Goal: Task Accomplishment & Management: Use online tool/utility

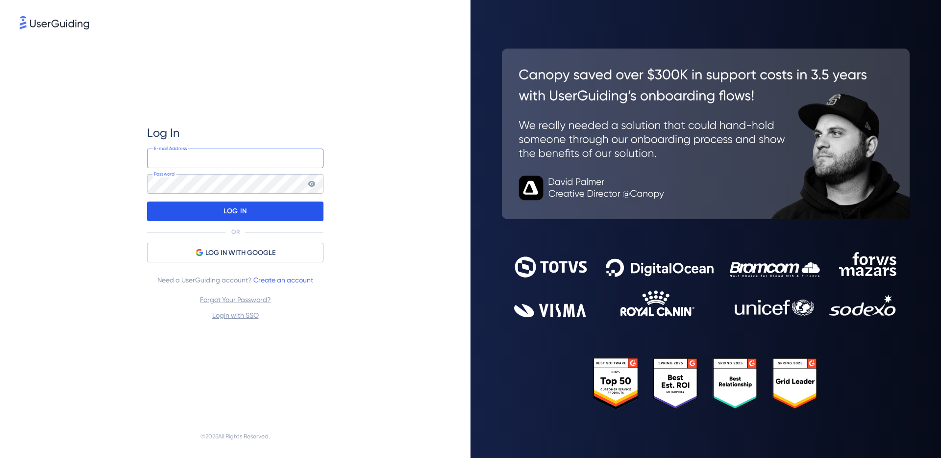
type input "marco@supplyscope.io"
click at [277, 220] on div "LOG IN" at bounding box center [235, 211] width 176 height 20
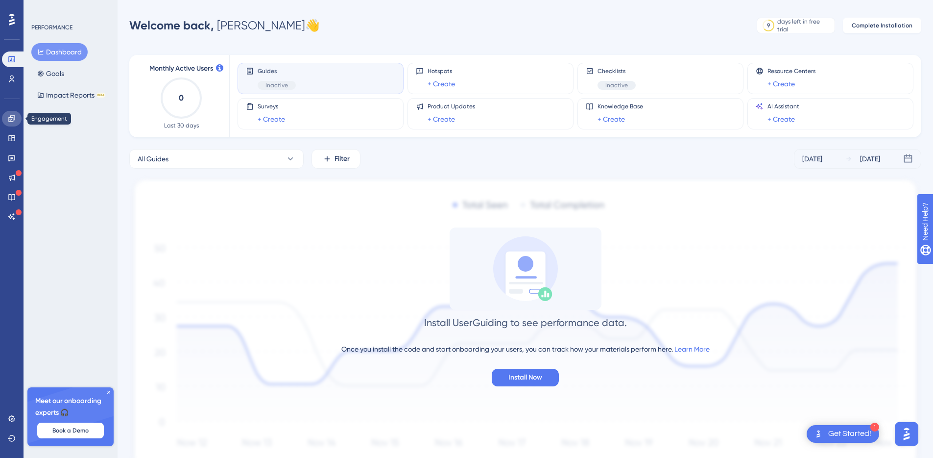
click at [17, 123] on link at bounding box center [12, 119] width 20 height 16
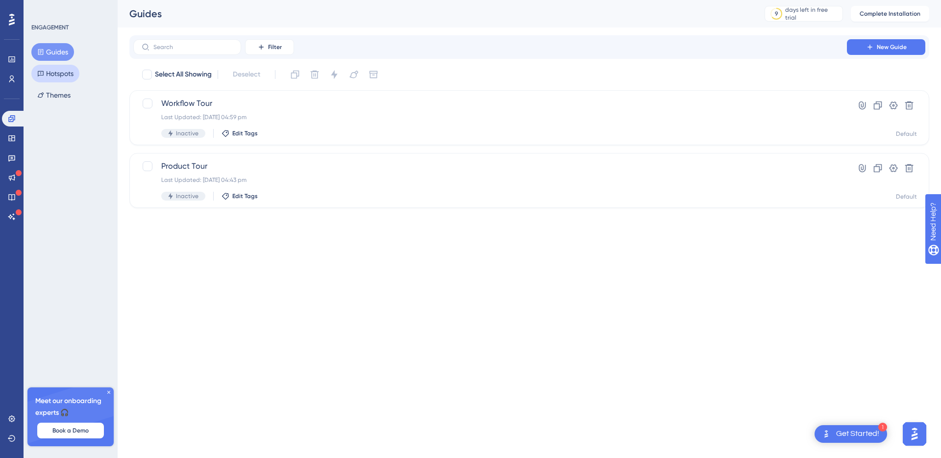
click at [69, 65] on button "Hotspots" at bounding box center [55, 74] width 48 height 18
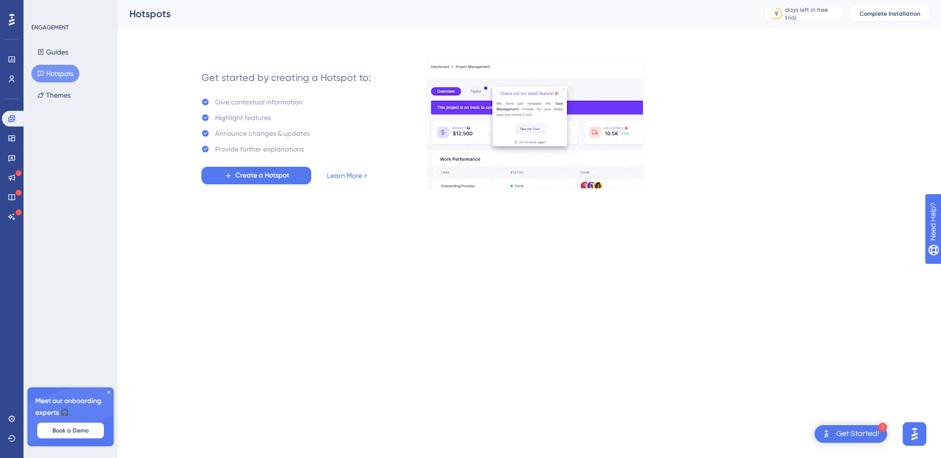
click at [88, 171] on div "ENGAGEMENT Guides Hotspots Themes Meet our onboarding experts 🎧 Book a Demo Upg…" at bounding box center [71, 229] width 94 height 458
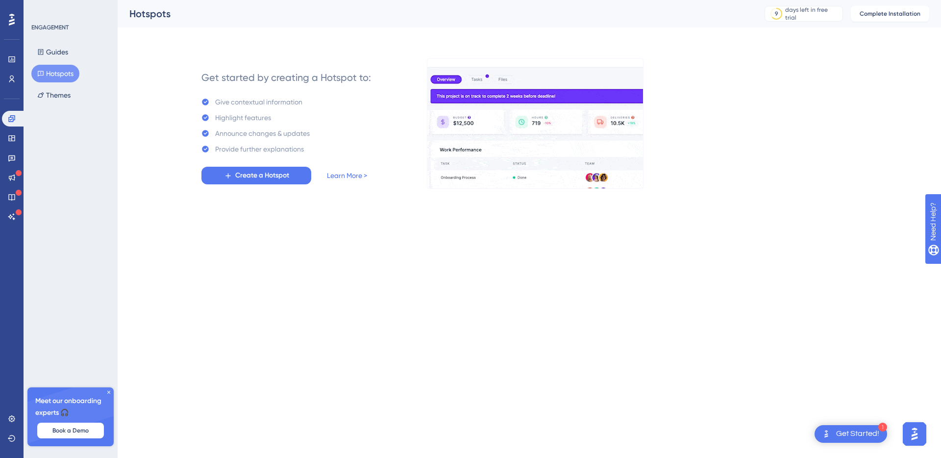
click at [72, 57] on div "Guides Hotspots Themes" at bounding box center [70, 73] width 79 height 61
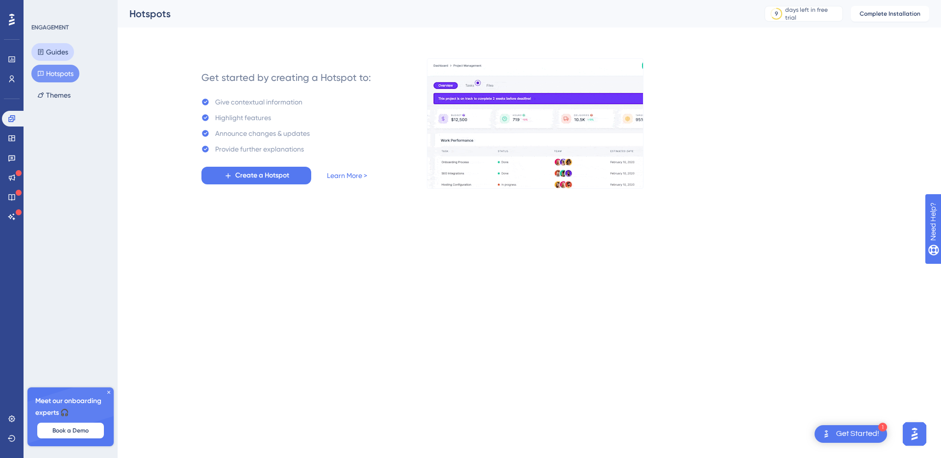
click at [65, 51] on button "Guides" at bounding box center [52, 52] width 43 height 18
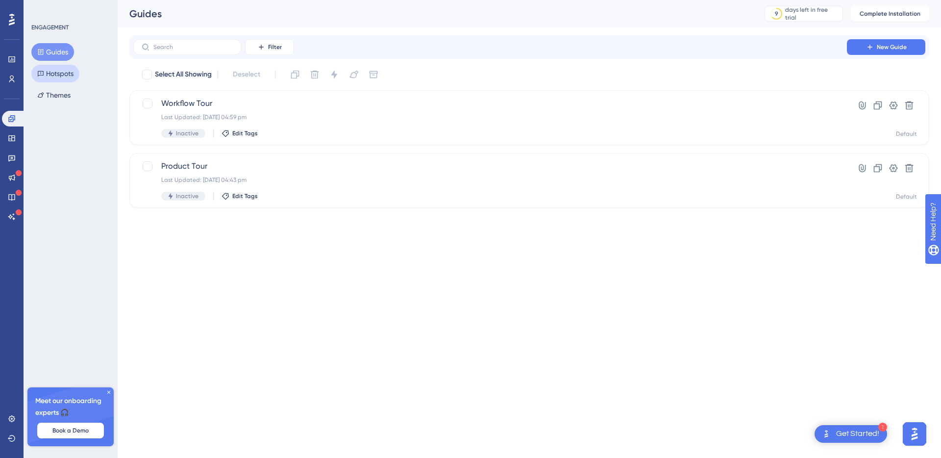
click at [68, 75] on button "Hotspots" at bounding box center [55, 74] width 48 height 18
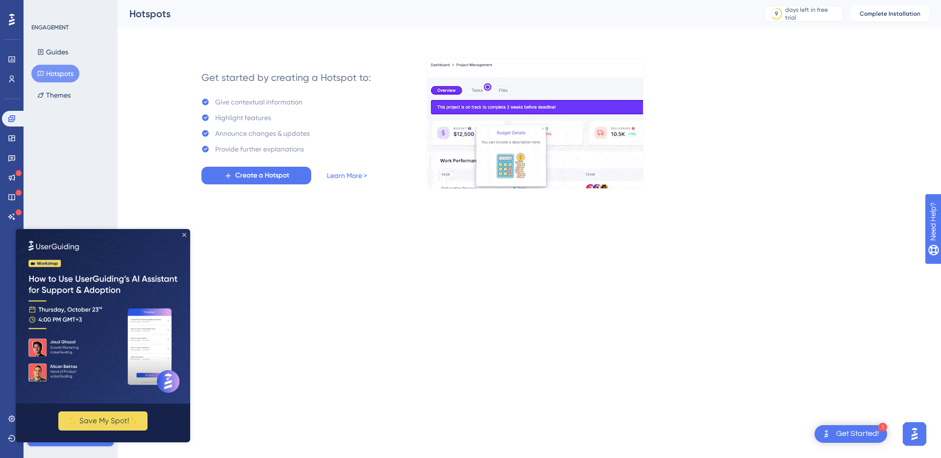
click at [183, 236] on icon "Close Preview" at bounding box center [184, 235] width 4 height 4
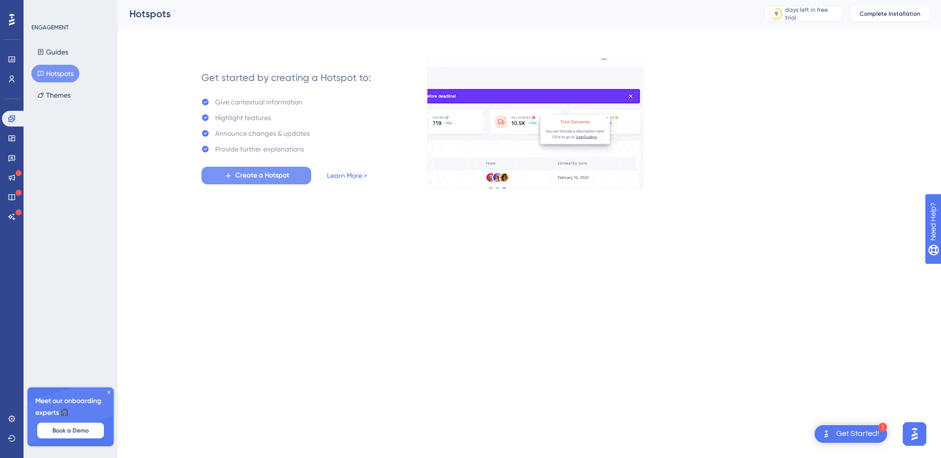
click at [260, 176] on span "Create a Hotspot" at bounding box center [262, 176] width 54 height 12
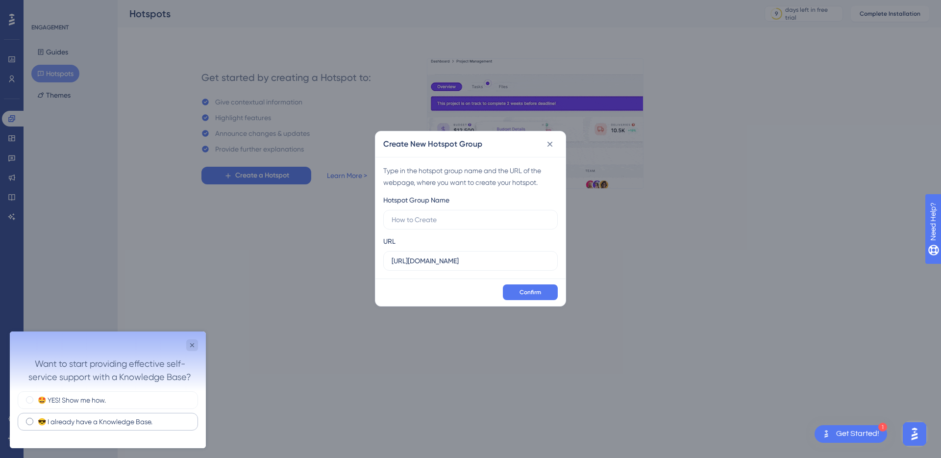
click at [151, 421] on label "😎 I already have a Knowledge Base." at bounding box center [95, 422] width 115 height 10
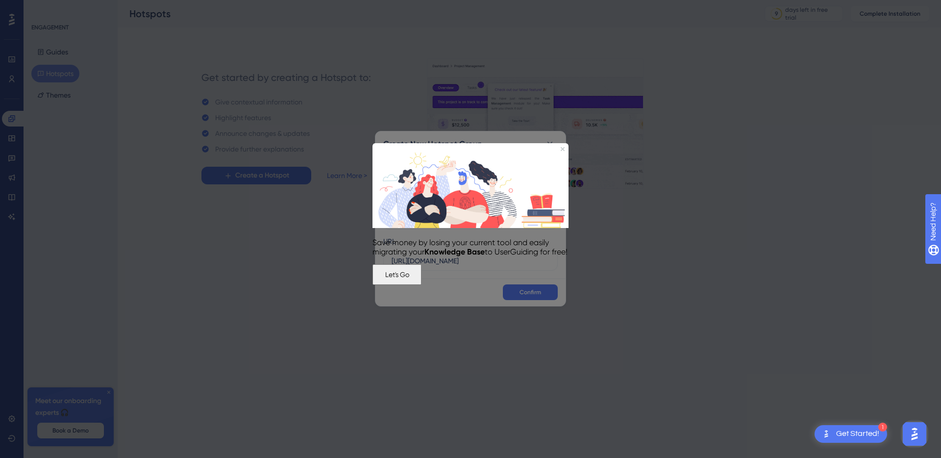
click at [421, 284] on button "Let's Go" at bounding box center [396, 274] width 49 height 21
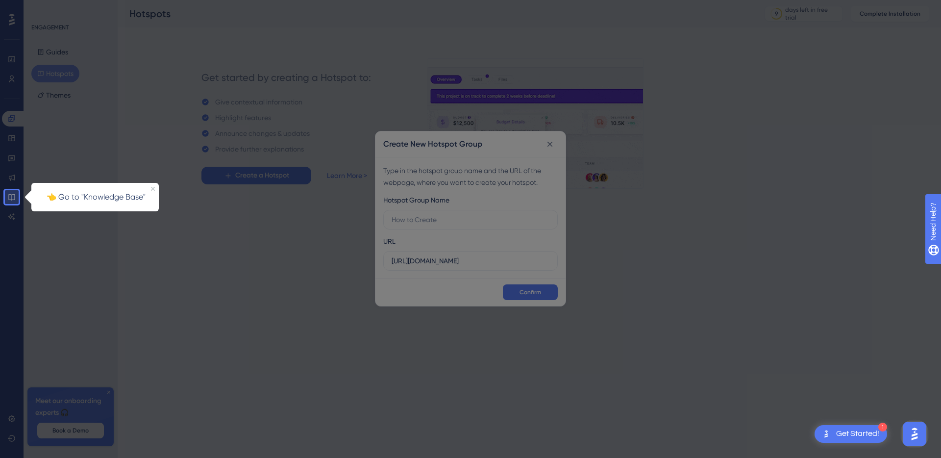
click at [29, 203] on icon at bounding box center [27, 197] width 10 height 14
click at [11, 201] on div "Create New Hotspot Group Type in the hotspot group name and the URL of the webp…" at bounding box center [470, 229] width 941 height 458
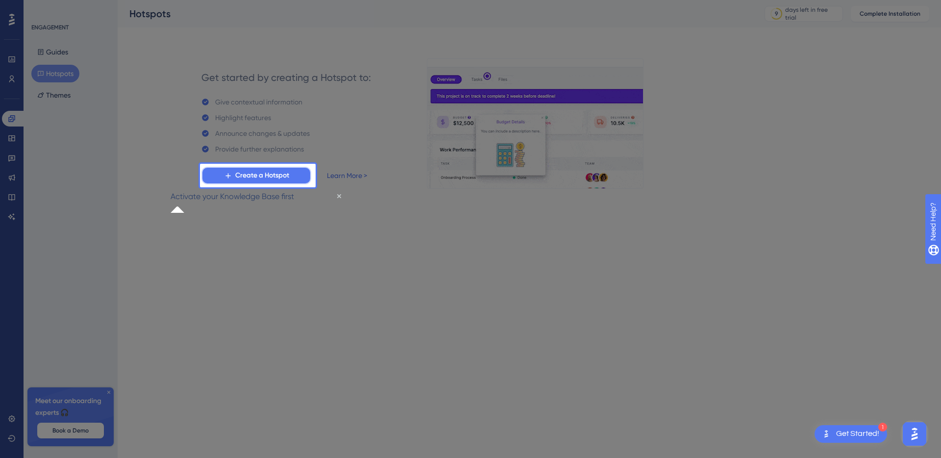
click at [286, 174] on span "Create a Hotspot" at bounding box center [262, 176] width 54 height 12
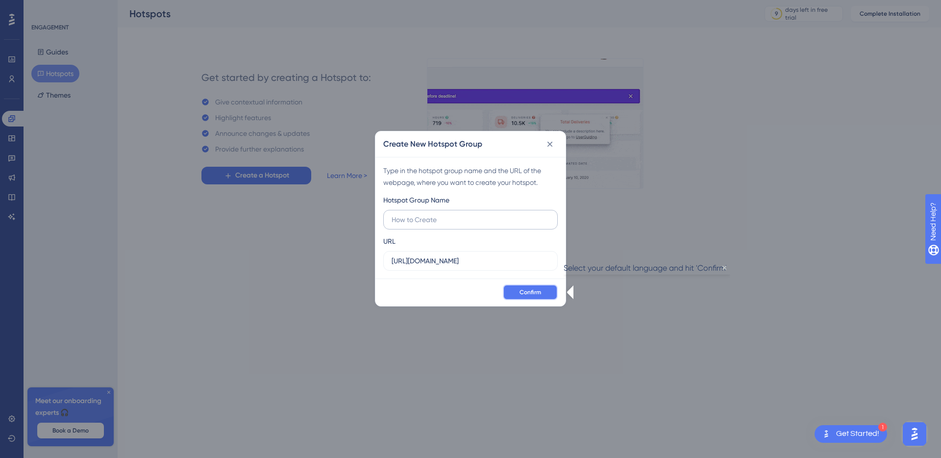
drag, startPoint x: 545, startPoint y: 297, endPoint x: 458, endPoint y: 219, distance: 117.2
click at [459, 219] on div "Create New Hotspot Group Type in the hotspot group name and the URL of the webp…" at bounding box center [470, 218] width 191 height 175
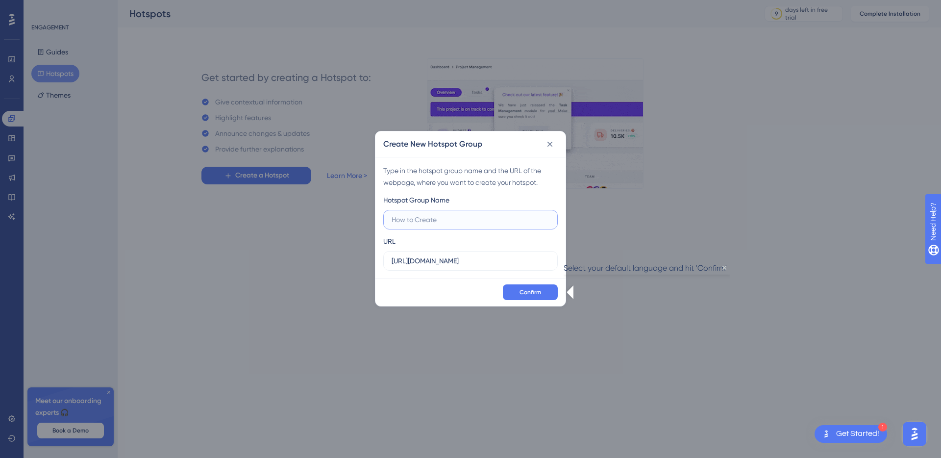
click at [458, 219] on input "text" at bounding box center [471, 219] width 158 height 11
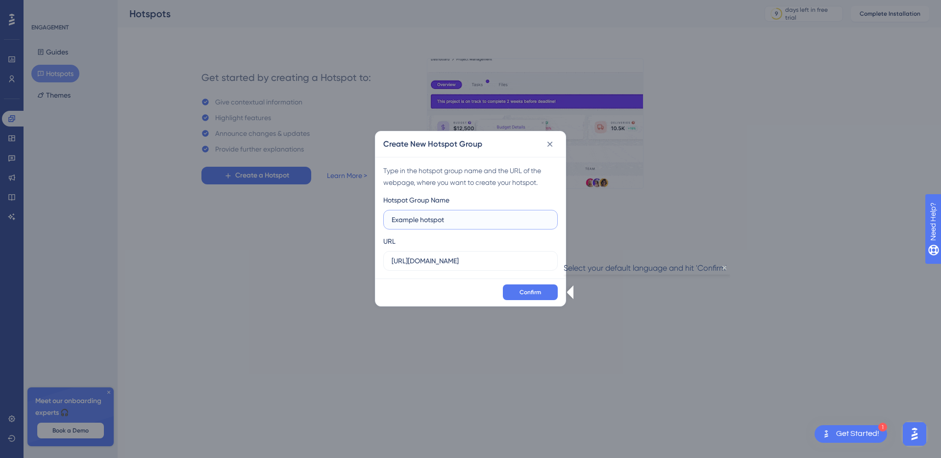
type input "Example hotspot"
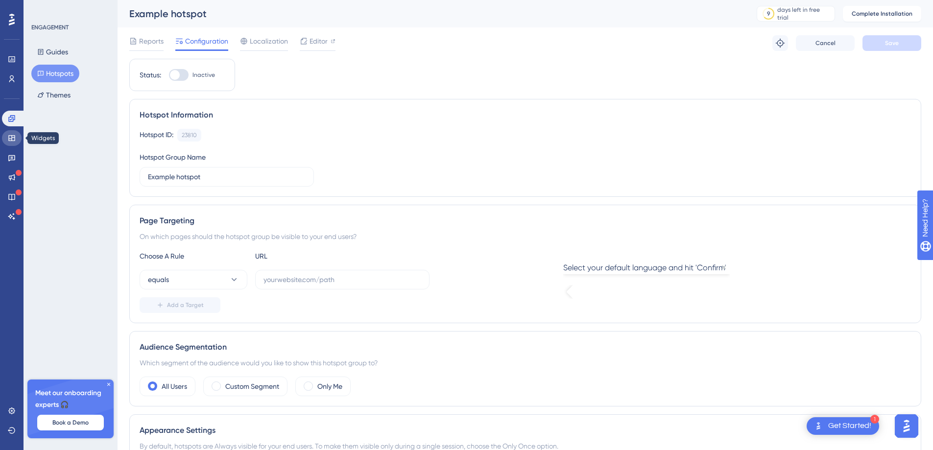
click at [9, 139] on icon at bounding box center [11, 138] width 6 height 6
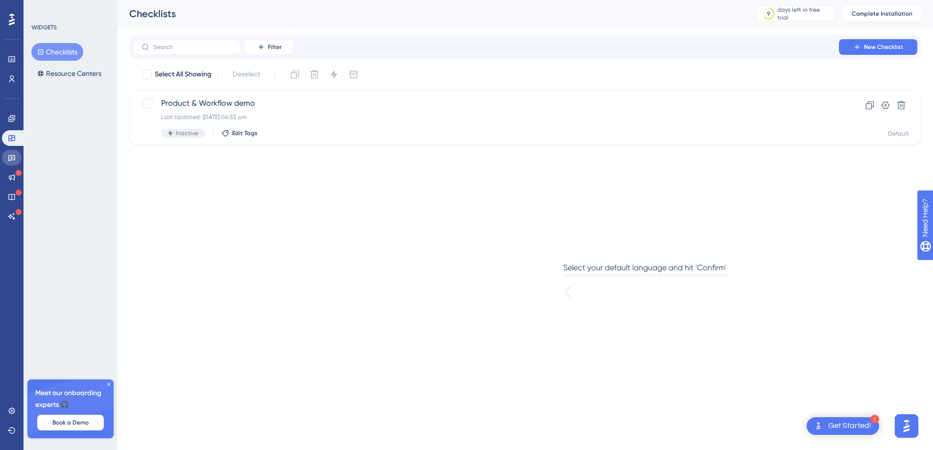
click at [10, 156] on icon at bounding box center [12, 158] width 8 height 8
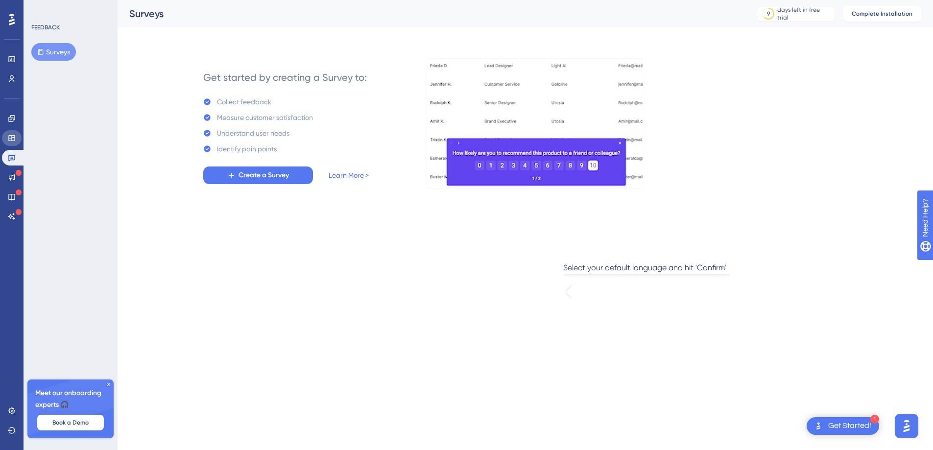
click at [11, 143] on link at bounding box center [12, 138] width 20 height 16
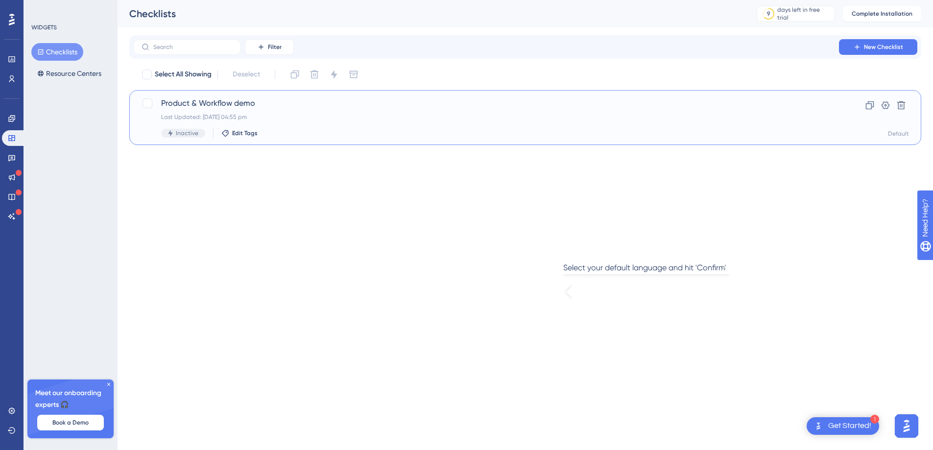
click at [192, 109] on div "Product & Workflow demo Last Updated: 08 Sept 2025 04:55 pm Inactive Edit Tags" at bounding box center [486, 118] width 650 height 40
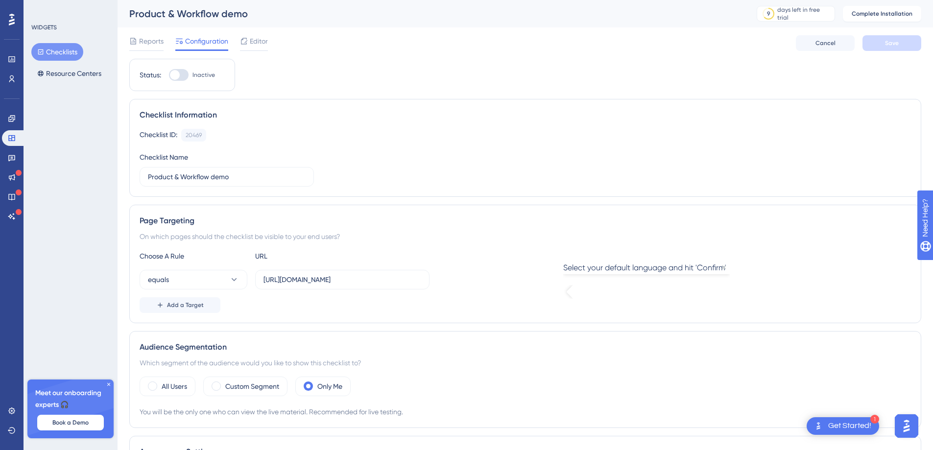
click at [598, 188] on div "Checklist Information Checklist ID: 20469 Copy Checklist Name Product & Workflo…" at bounding box center [525, 148] width 792 height 98
click at [3, 139] on link at bounding box center [14, 138] width 24 height 16
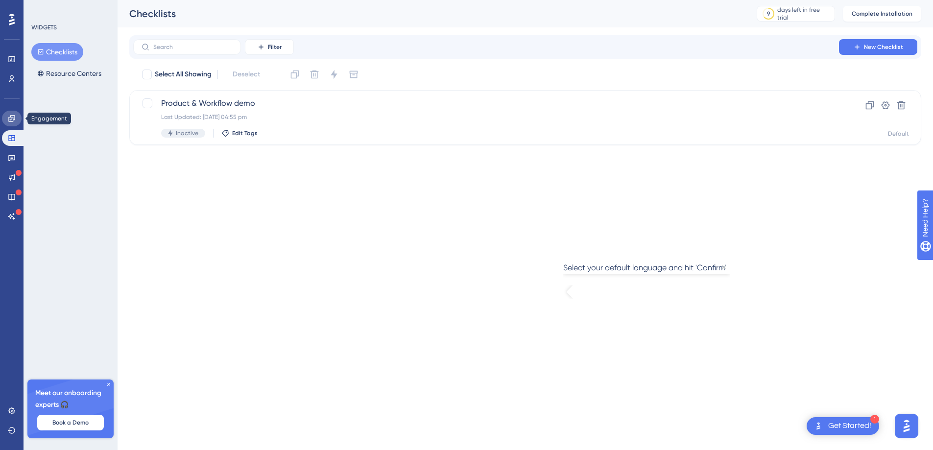
click at [12, 118] on icon at bounding box center [12, 119] width 8 height 8
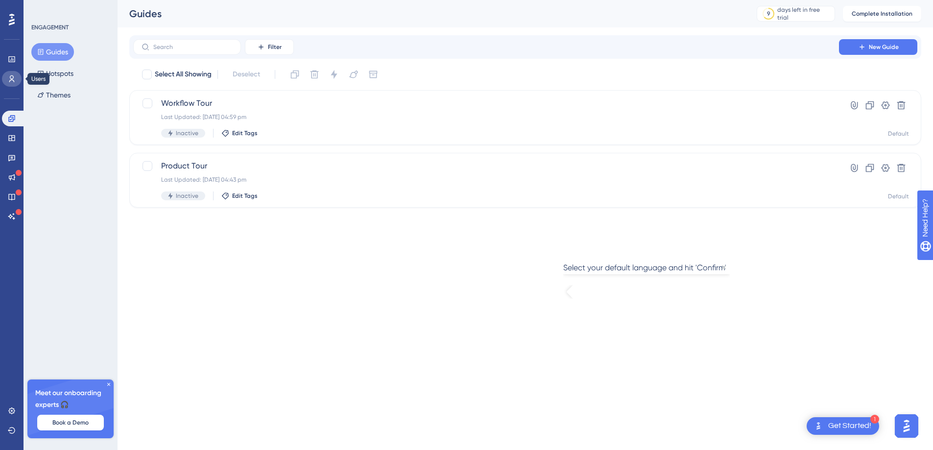
click at [6, 82] on link at bounding box center [12, 79] width 20 height 16
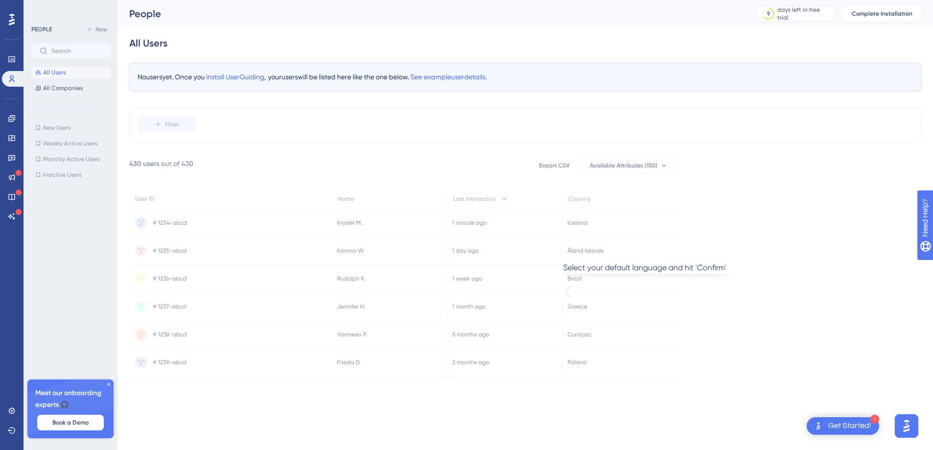
click at [8, 47] on div "Performance Users" at bounding box center [12, 56] width 20 height 59
click at [12, 49] on div "Performance Users" at bounding box center [12, 56] width 20 height 59
click at [12, 53] on link at bounding box center [12, 59] width 20 height 16
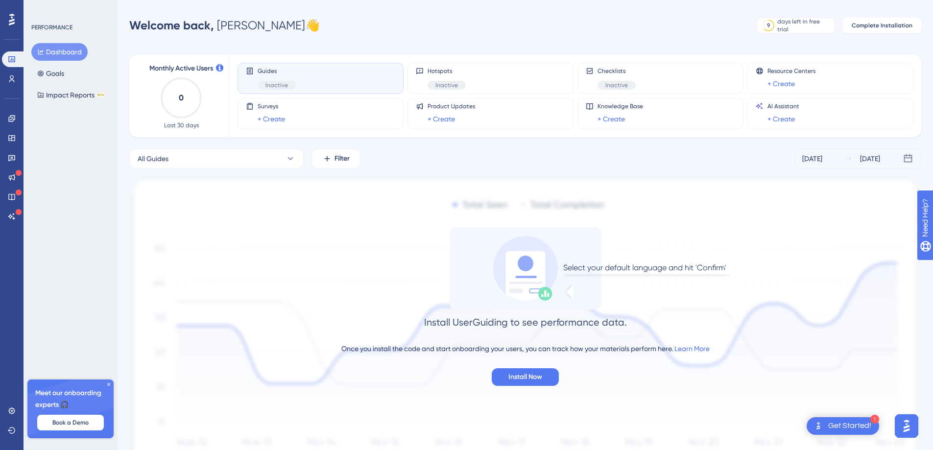
click at [366, 77] on div "Guides Inactive" at bounding box center [320, 78] width 149 height 23
click at [715, 274] on div "Select your default language and hit 'Confirm'" at bounding box center [645, 268] width 163 height 13
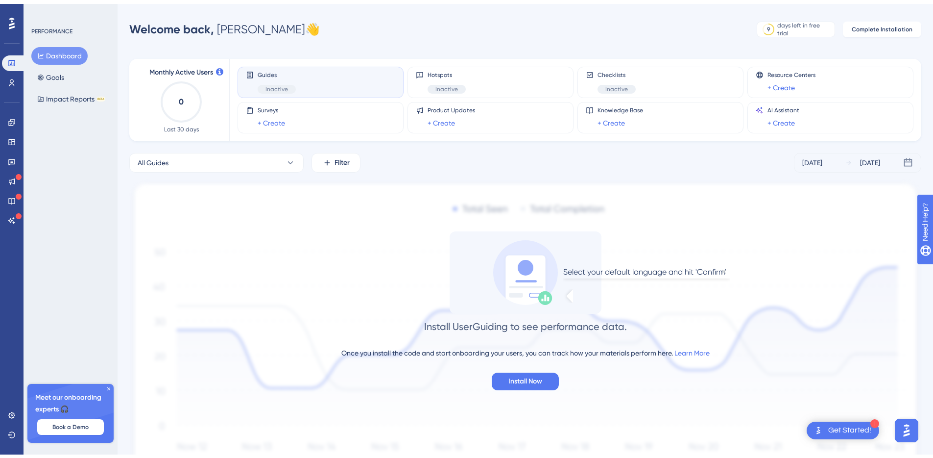
click at [722, 273] on icon "Close Preview" at bounding box center [724, 271] width 4 height 4
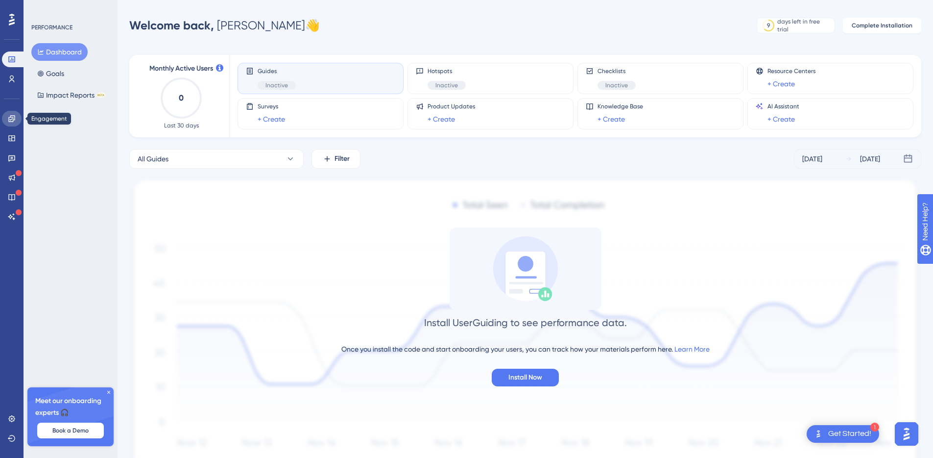
click at [10, 125] on link at bounding box center [12, 119] width 20 height 16
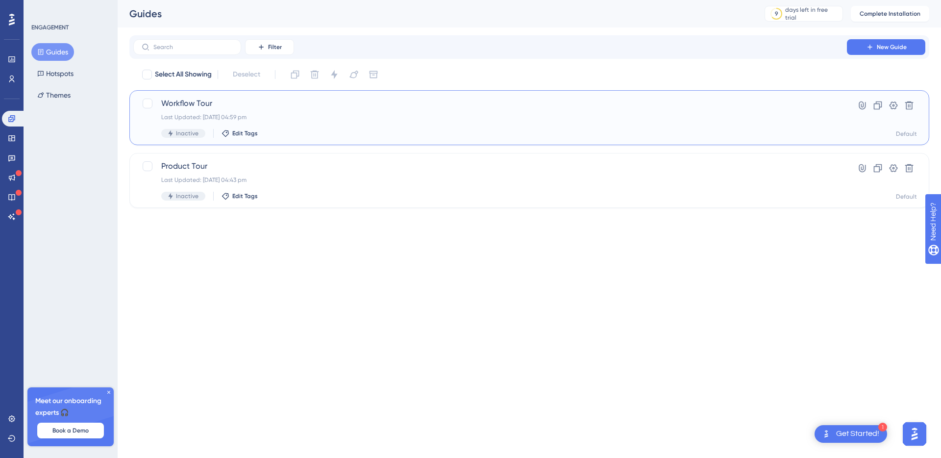
click at [276, 114] on div "Last Updated: 08 Sept 2025 04:59 pm" at bounding box center [490, 117] width 658 height 8
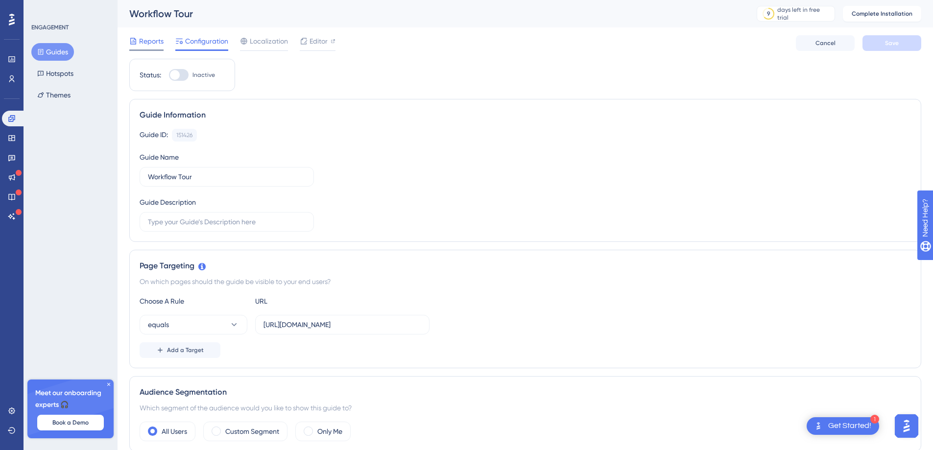
click at [153, 35] on span "Reports" at bounding box center [151, 41] width 25 height 12
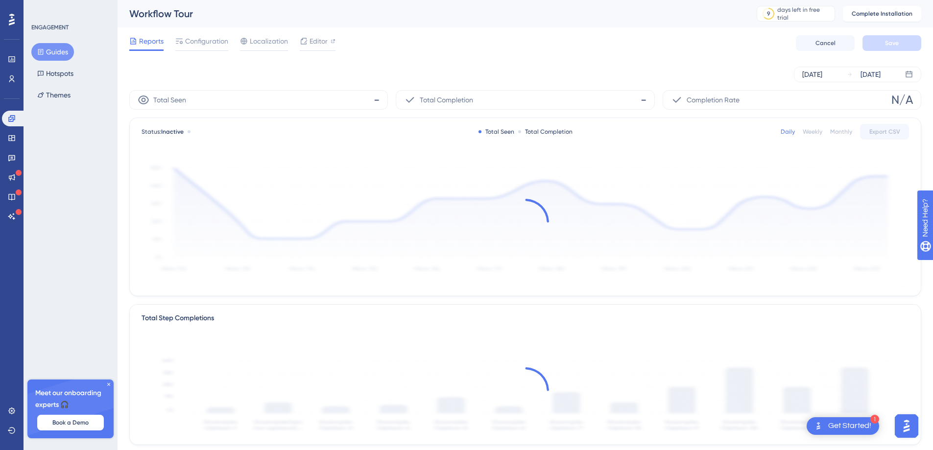
click at [56, 53] on button "Guides" at bounding box center [52, 52] width 43 height 18
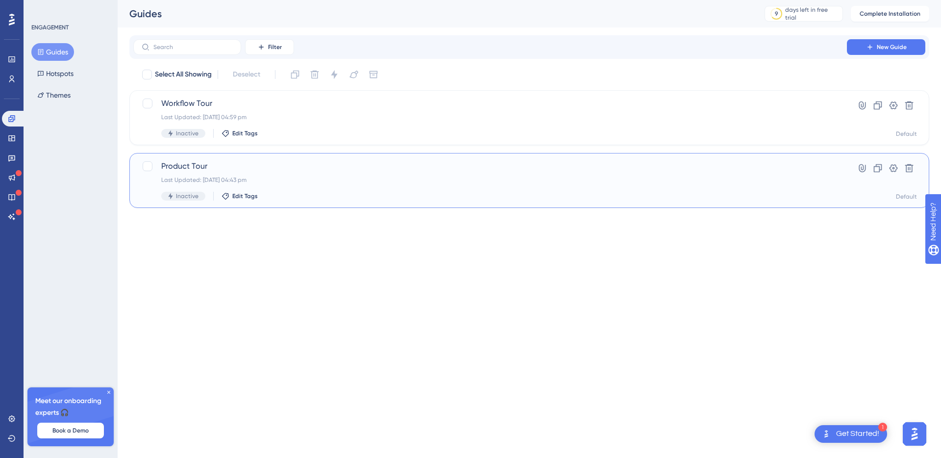
click at [309, 169] on span "Product Tour" at bounding box center [490, 166] width 658 height 12
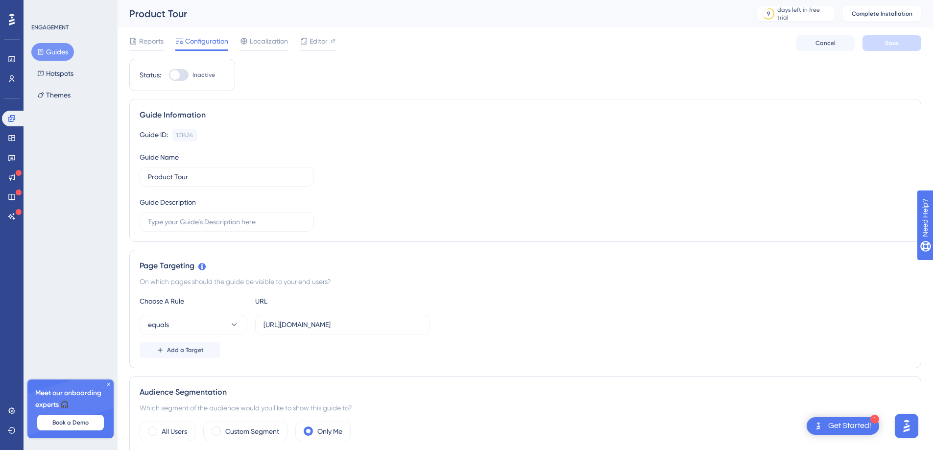
click at [536, 102] on div "Guide Information Guide ID: 151424 Copy Guide Name Product Tour Guide Descripti…" at bounding box center [525, 170] width 792 height 143
click at [836, 41] on button "Cancel" at bounding box center [825, 43] width 59 height 16
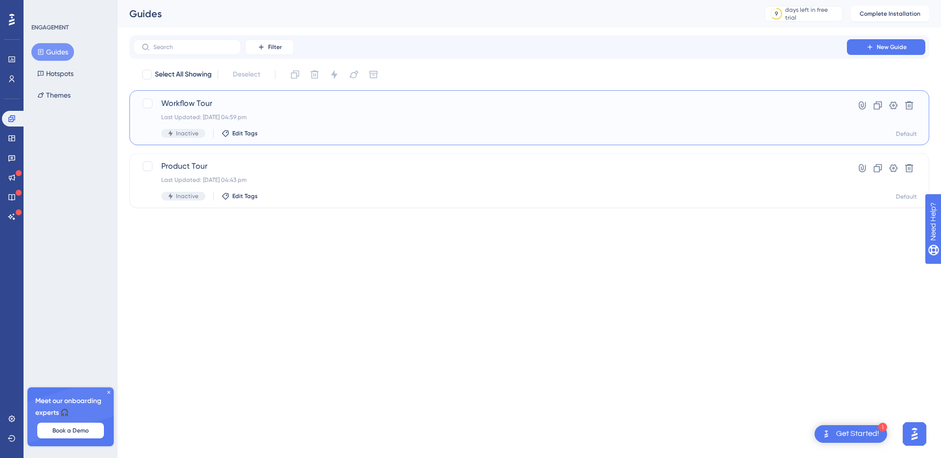
click at [591, 131] on div "Inactive Edit Tags" at bounding box center [490, 133] width 658 height 9
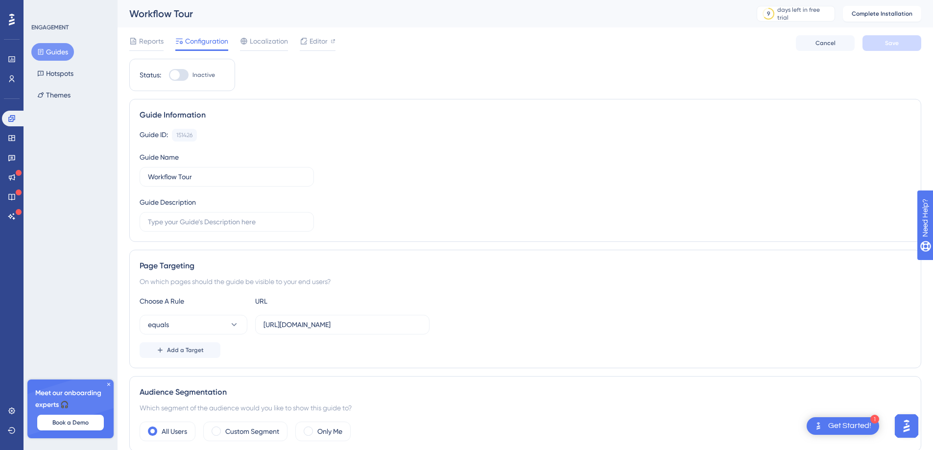
click at [860, 123] on div "Guide Information Guide ID: 151426 Copy Guide Name Workflow Tour Guide Descript…" at bounding box center [525, 170] width 792 height 143
click at [331, 45] on div at bounding box center [333, 41] width 5 height 12
click at [263, 42] on span "Localization" at bounding box center [269, 41] width 38 height 12
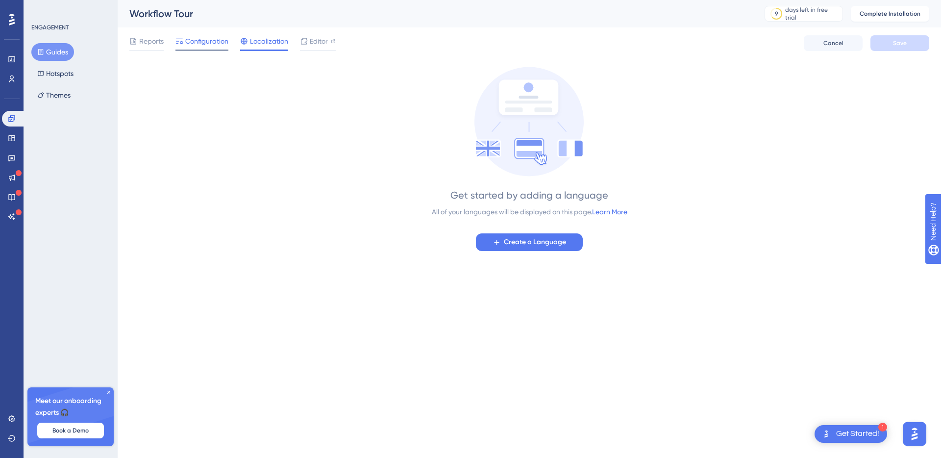
click at [186, 44] on span "Configuration" at bounding box center [206, 41] width 43 height 12
